Goal: Transaction & Acquisition: Purchase product/service

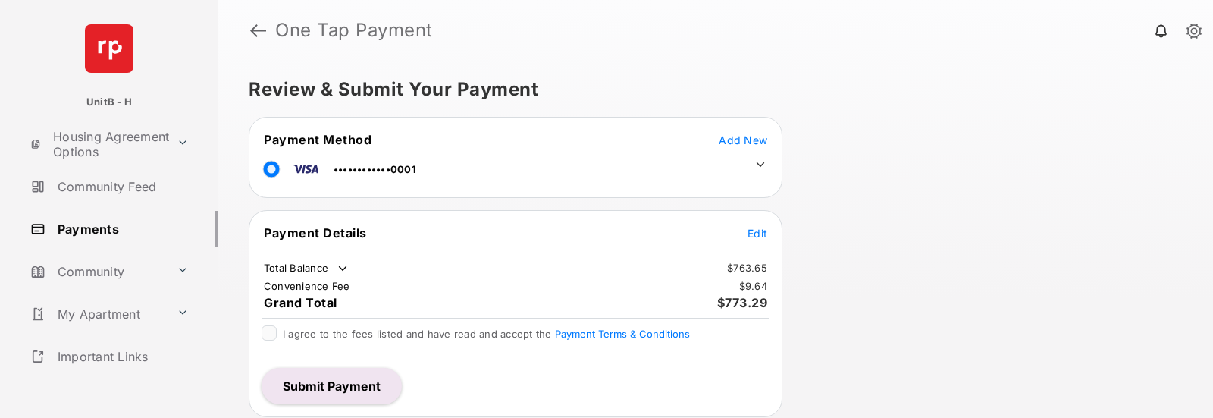
click at [757, 234] on span "Edit" at bounding box center [758, 233] width 20 height 13
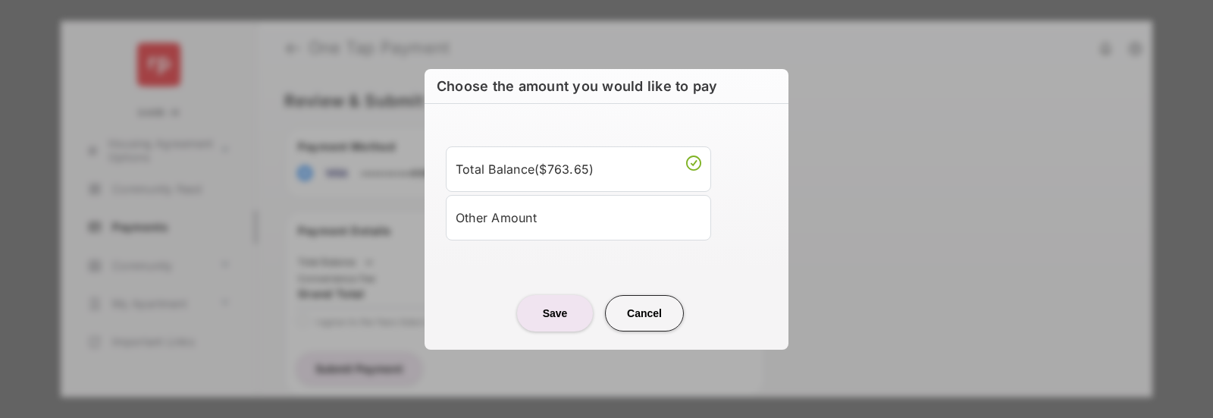
click at [566, 231] on li "Other Amount" at bounding box center [578, 217] width 265 height 45
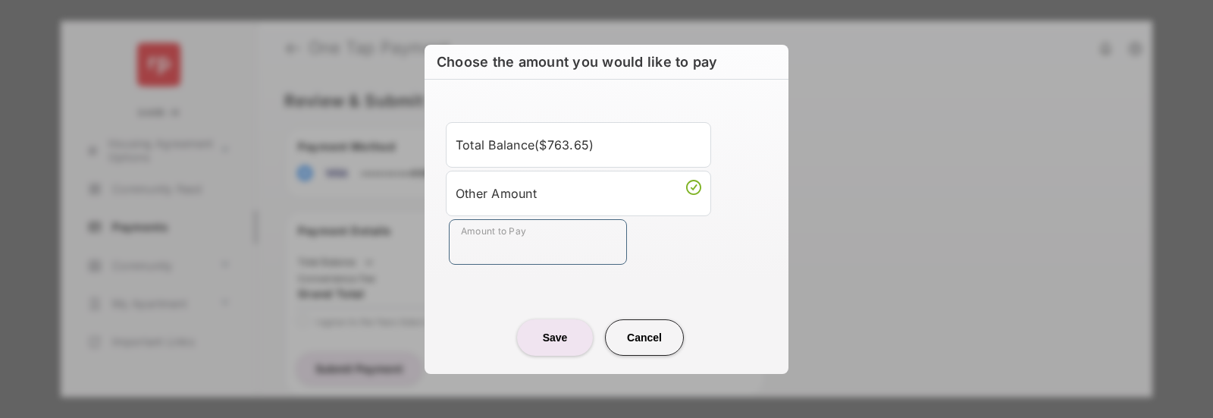
click at [568, 236] on input "Amount to Pay" at bounding box center [538, 241] width 178 height 45
type input "**"
click at [466, 281] on div "Total Balance ( $763.65 ) Other Amount Amount to Pay **" at bounding box center [607, 193] width 346 height 191
click at [541, 337] on button "Save" at bounding box center [555, 337] width 76 height 36
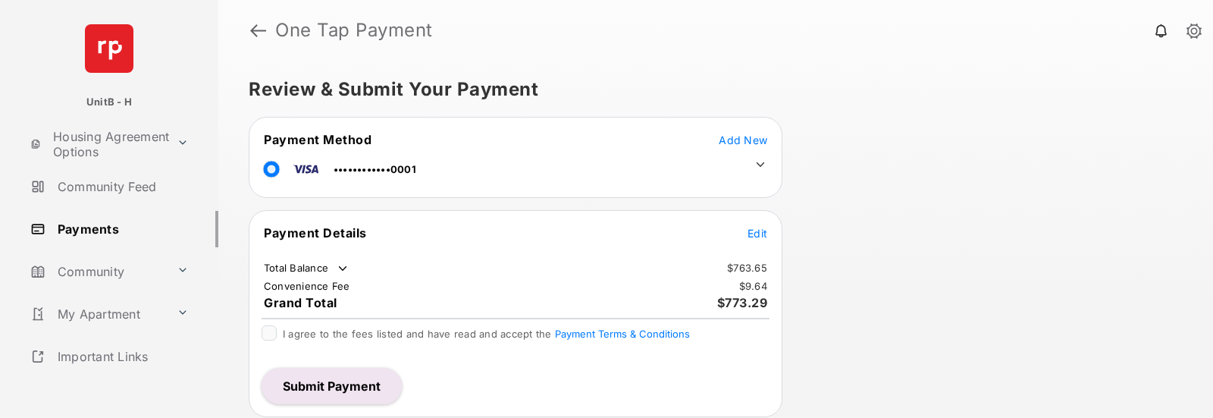
scroll to position [1, 0]
click at [761, 234] on span "Edit" at bounding box center [758, 232] width 20 height 13
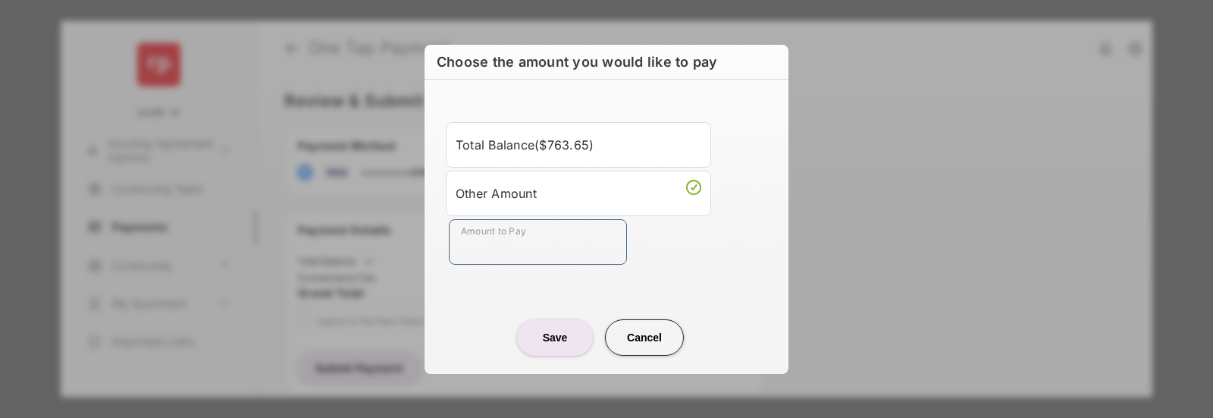
click at [534, 244] on input "Amount to Pay" at bounding box center [538, 241] width 178 height 45
type input "**"
click at [666, 301] on div "Save Cancel" at bounding box center [607, 322] width 364 height 67
click at [572, 338] on button "Save" at bounding box center [555, 337] width 76 height 36
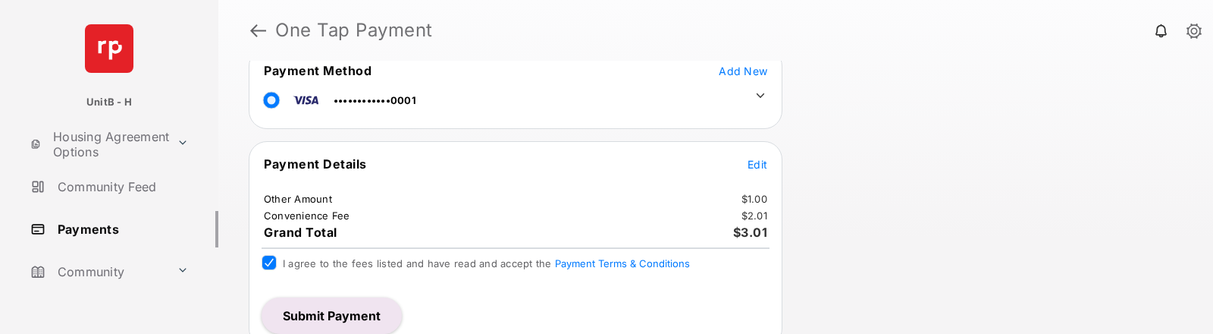
scroll to position [83, 0]
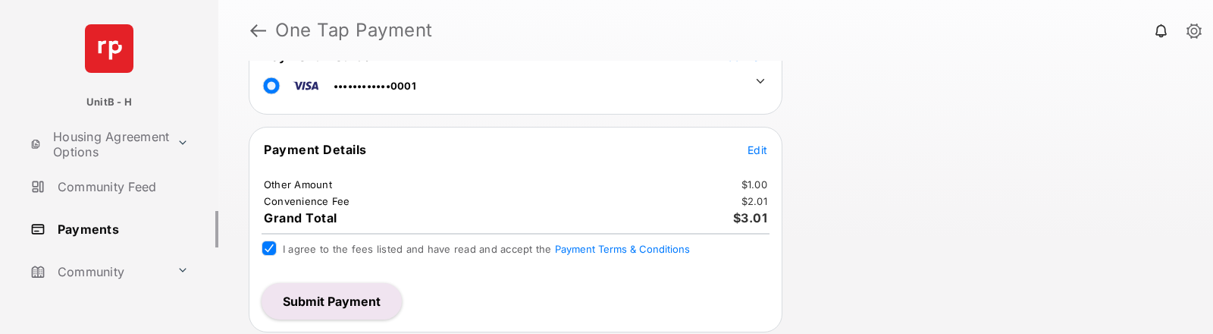
click at [365, 309] on button "Submit Payment" at bounding box center [332, 301] width 140 height 36
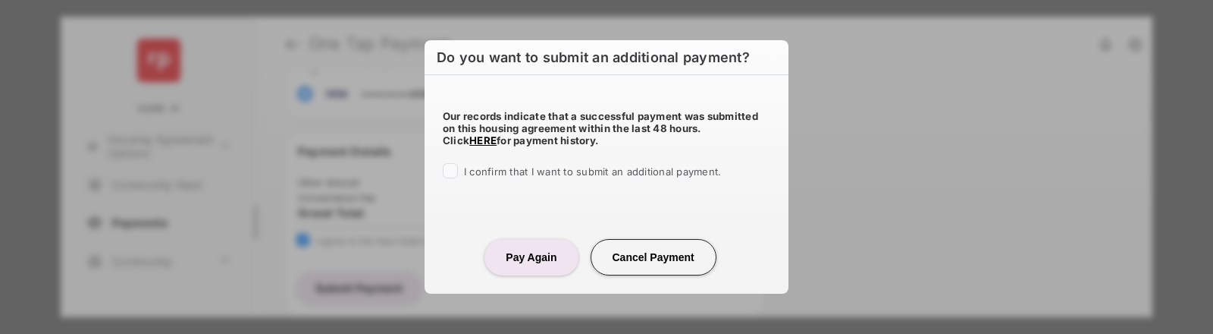
click at [510, 163] on label "I confirm that I want to submit an additional payment." at bounding box center [592, 170] width 257 height 15
click at [509, 253] on button "Pay Again" at bounding box center [531, 257] width 93 height 36
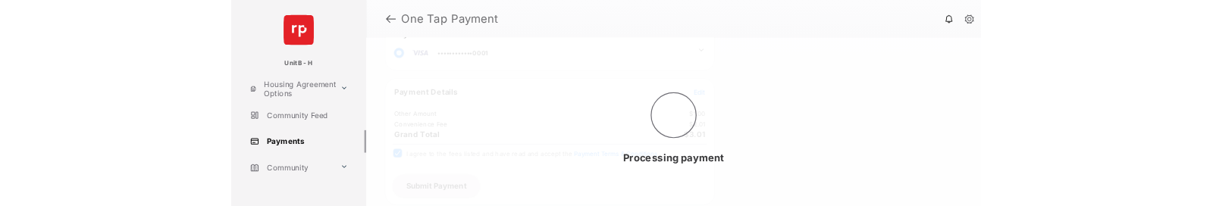
scroll to position [0, 0]
